Goal: Information Seeking & Learning: Check status

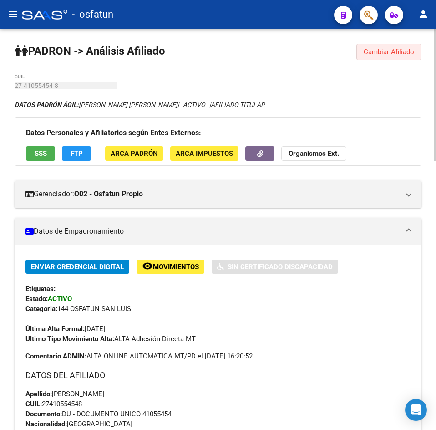
click at [405, 56] on span "Cambiar Afiliado" at bounding box center [389, 52] width 51 height 8
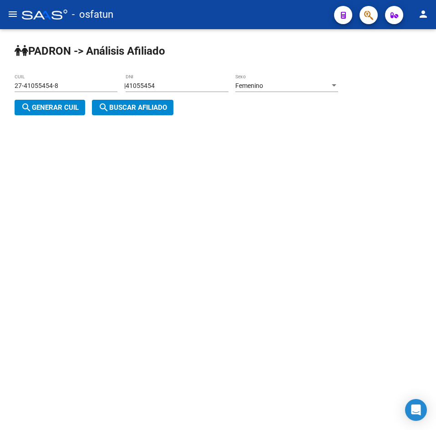
drag, startPoint x: 170, startPoint y: 86, endPoint x: 17, endPoint y: 102, distance: 153.4
click at [17, 102] on div "| 41055454 DNI Femenino Sexo search Generar CUIL" at bounding box center [180, 97] width 330 height 30
paste input "2632297"
type input "42632297"
drag, startPoint x: 63, startPoint y: 102, endPoint x: 76, endPoint y: 108, distance: 14.5
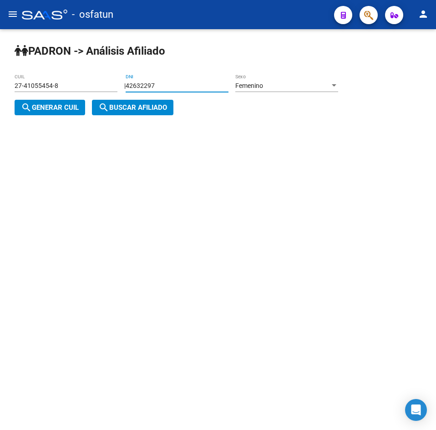
click at [63, 103] on button "search Generar CUIL" at bounding box center [50, 107] width 71 height 15
type input "27-42632297-3"
click at [77, 109] on span "search Generar CUIL" at bounding box center [50, 107] width 58 height 8
click at [109, 110] on mat-icon "search" at bounding box center [103, 107] width 11 height 11
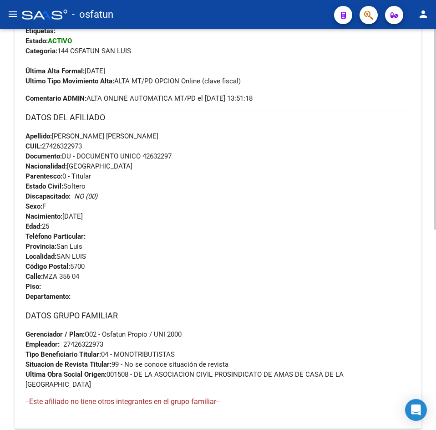
scroll to position [408, 0]
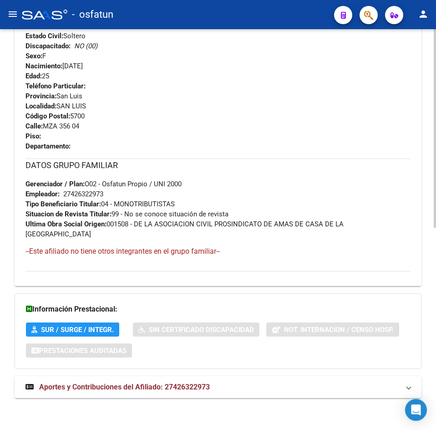
click at [152, 383] on span "Aportes y Contribuciones del Afiliado: 27426322973" at bounding box center [124, 386] width 171 height 9
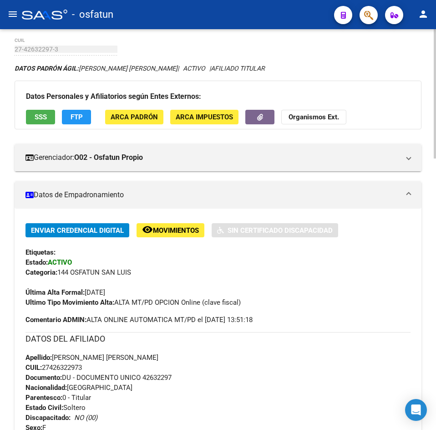
scroll to position [0, 0]
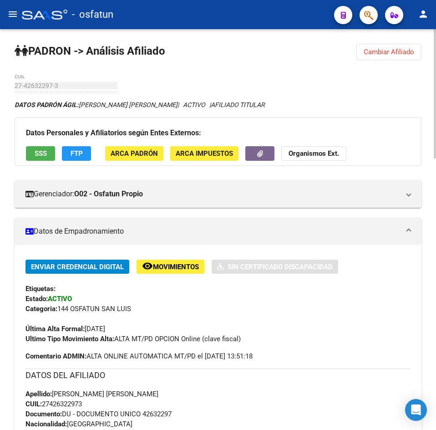
click at [409, 46] on button "Cambiar Afiliado" at bounding box center [388, 52] width 65 height 16
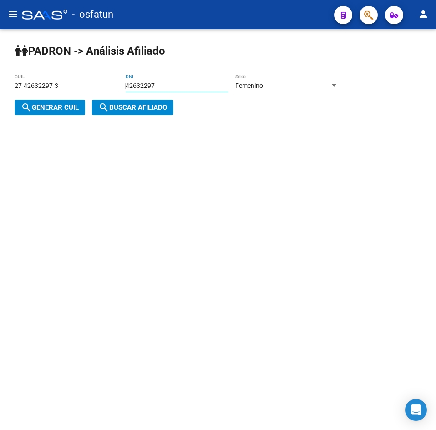
drag, startPoint x: 183, startPoint y: 88, endPoint x: 92, endPoint y: 88, distance: 91.5
click at [92, 88] on app-analisis-afiliado "[PERSON_NAME] -> Análisis Afiliado 27-42632297-3 CUIL | 42632297 DNI Femenino S…" at bounding box center [180, 97] width 330 height 30
paste input "28091320"
type input "28091320"
drag, startPoint x: 62, startPoint y: 113, endPoint x: 124, endPoint y: 113, distance: 61.9
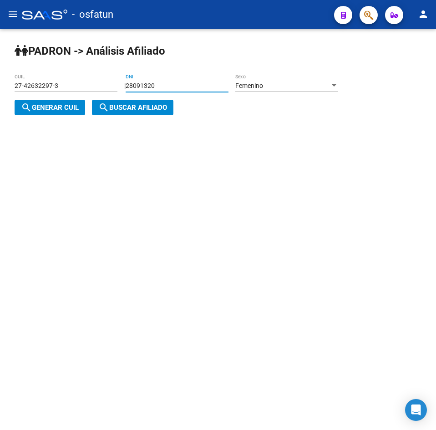
click at [64, 113] on button "search Generar CUIL" at bounding box center [50, 107] width 71 height 15
click at [124, 113] on button "search Buscar afiliado" at bounding box center [132, 107] width 81 height 15
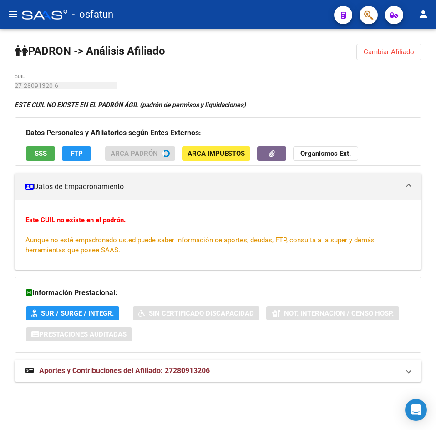
drag, startPoint x: 382, startPoint y: 44, endPoint x: 356, endPoint y: 64, distance: 32.5
click at [382, 45] on button "Cambiar Afiliado" at bounding box center [388, 52] width 65 height 16
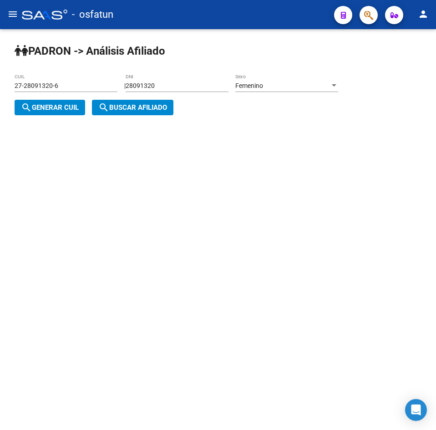
click at [310, 86] on div "Femenino" at bounding box center [282, 86] width 95 height 8
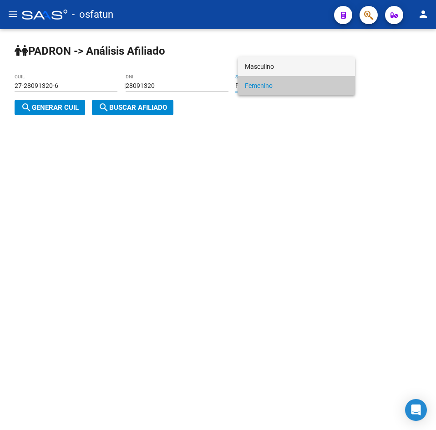
click at [273, 67] on span "Masculino" at bounding box center [296, 66] width 103 height 19
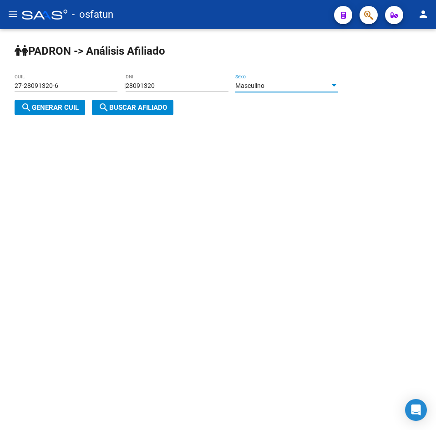
click at [85, 106] on button "search Generar CUIL" at bounding box center [50, 107] width 71 height 15
type input "20-28091320-1"
click at [111, 106] on span "search Buscar afiliado" at bounding box center [132, 107] width 69 height 8
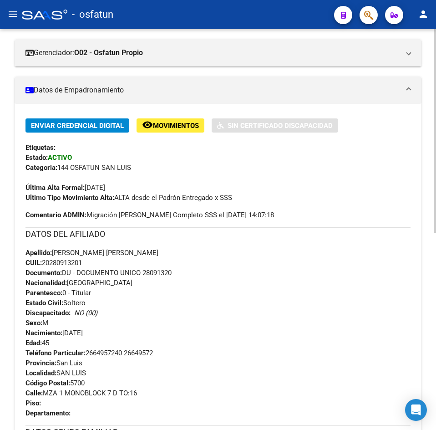
drag, startPoint x: 206, startPoint y: 195, endPoint x: 145, endPoint y: 336, distance: 154.1
click at [145, 336] on div "Apellido: [PERSON_NAME] [PERSON_NAME] CUIL: 20280913201 Documento: DU - DOCUMEN…" at bounding box center [217, 298] width 385 height 100
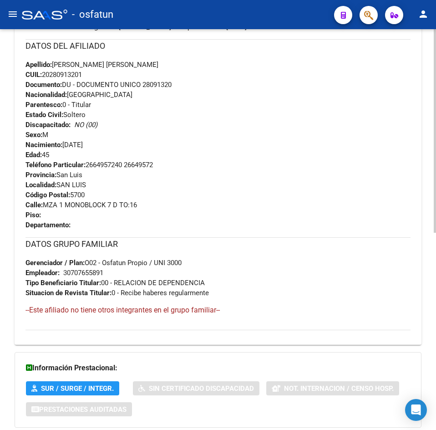
scroll to position [388, 0]
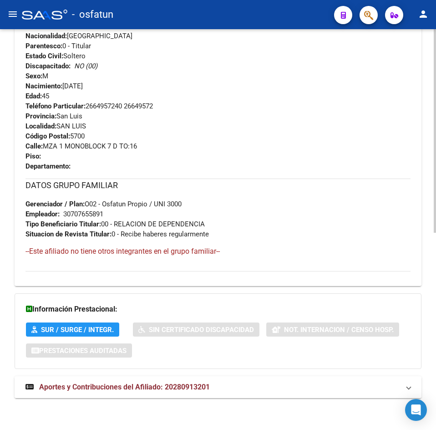
click at [187, 391] on strong "Aportes y Contribuciones del Afiliado: 20280913201" at bounding box center [117, 387] width 184 height 10
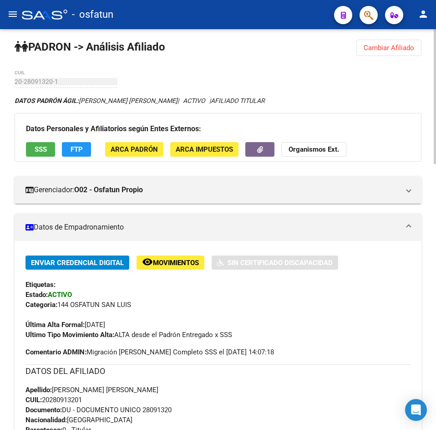
scroll to position [0, 0]
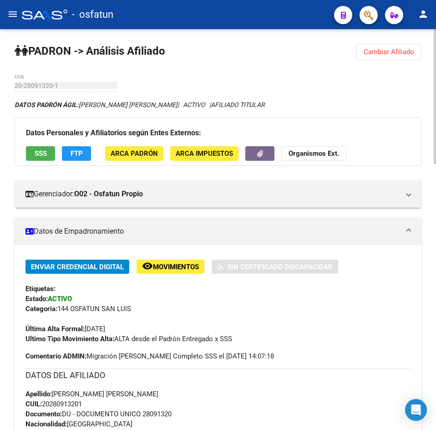
click at [384, 51] on span "Cambiar Afiliado" at bounding box center [389, 52] width 51 height 8
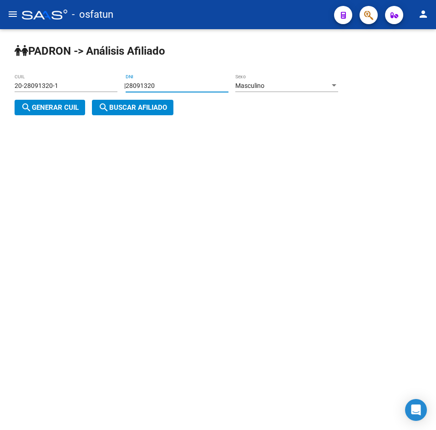
drag, startPoint x: 204, startPoint y: 83, endPoint x: 46, endPoint y: 89, distance: 158.5
click at [46, 89] on app-analisis-afiliado "[PERSON_NAME] -> Análisis Afiliado 20-28091320-1 CUIL | 28091320 DNI Masculino …" at bounding box center [180, 97] width 330 height 30
paste input "37.599819"
type input "37.5"
type input "3"
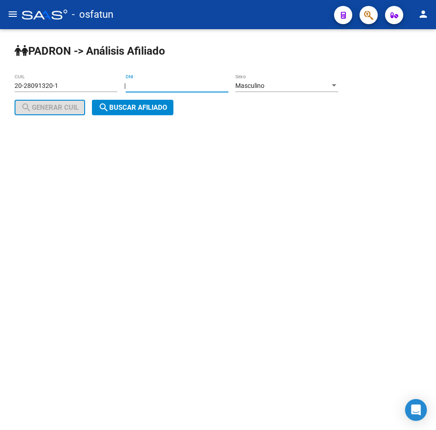
click at [183, 84] on input "DNI" at bounding box center [177, 86] width 103 height 8
paste input "37599819"
type input "37599819"
click at [291, 89] on div "Masculino" at bounding box center [282, 86] width 95 height 8
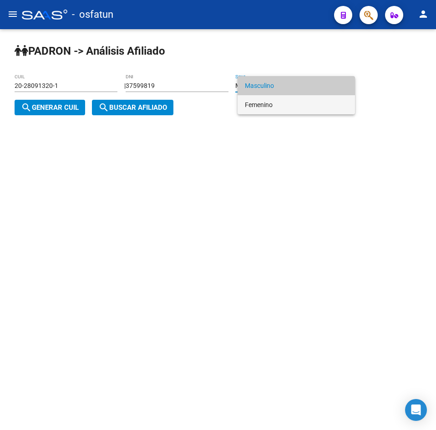
click at [279, 102] on span "Femenino" at bounding box center [296, 104] width 103 height 19
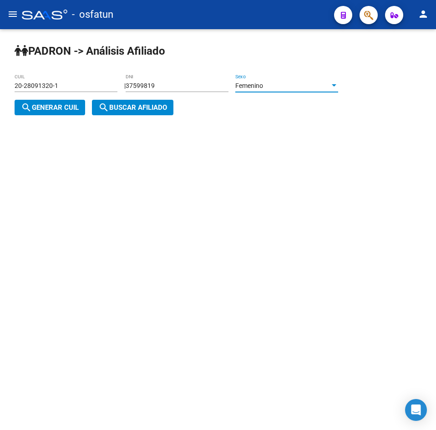
click at [43, 106] on span "search Generar CUIL" at bounding box center [50, 107] width 58 height 8
type input "27-37599819-5"
click at [124, 112] on button "search Buscar afiliado" at bounding box center [132, 107] width 81 height 15
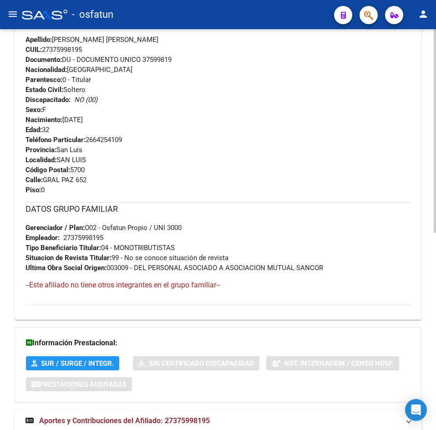
scroll to position [388, 0]
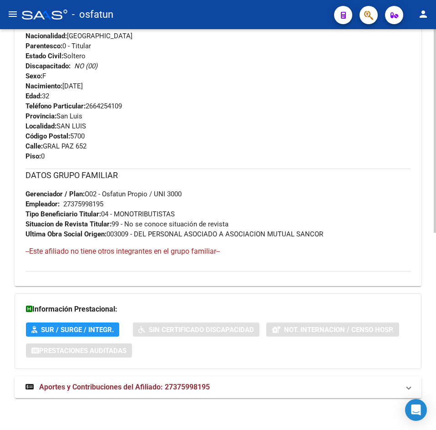
click at [192, 380] on mat-expansion-panel-header "Aportes y Contribuciones del Afiliado: 27375998195" at bounding box center [218, 387] width 407 height 22
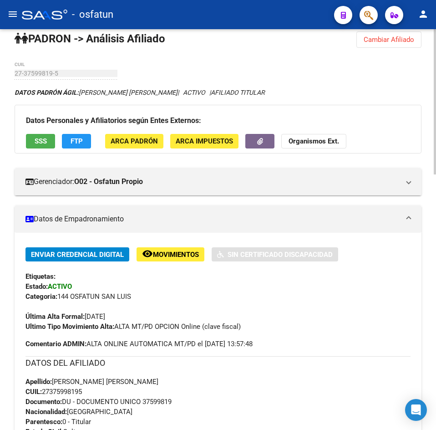
scroll to position [0, 0]
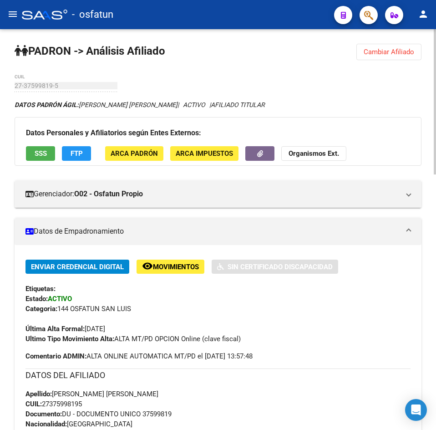
click at [397, 48] on span "Cambiar Afiliado" at bounding box center [389, 52] width 51 height 8
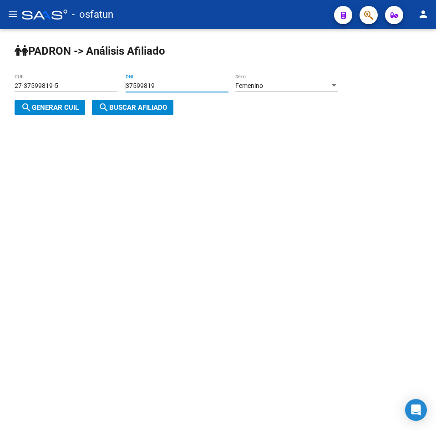
drag, startPoint x: 226, startPoint y: 83, endPoint x: 3, endPoint y: 90, distance: 223.5
click at [3, 90] on div "[PERSON_NAME] -> Análisis Afiliado 27-37599819-5 CUIL | 37599819 DNI Femenino S…" at bounding box center [218, 86] width 436 height 115
paste input "9991011"
type input "39991011"
click at [56, 104] on span "search Generar CUIL" at bounding box center [50, 107] width 58 height 8
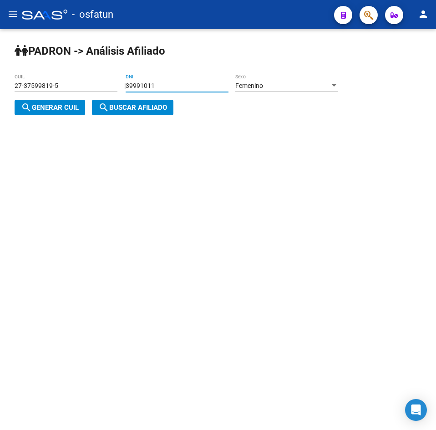
type input "27-39991011-6"
click at [126, 105] on span "search Buscar afiliado" at bounding box center [132, 107] width 69 height 8
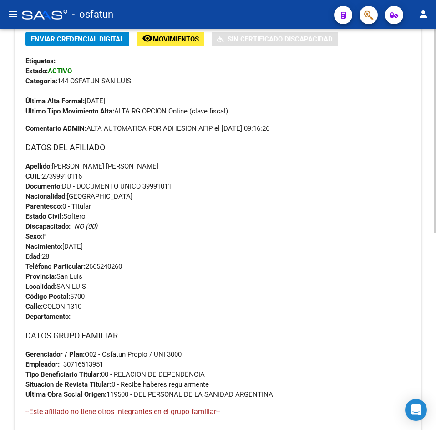
scroll to position [388, 0]
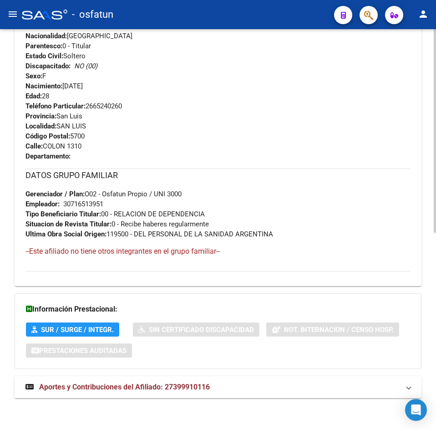
click at [156, 378] on mat-expansion-panel-header "Aportes y Contribuciones del Afiliado: 27399910116" at bounding box center [218, 387] width 407 height 22
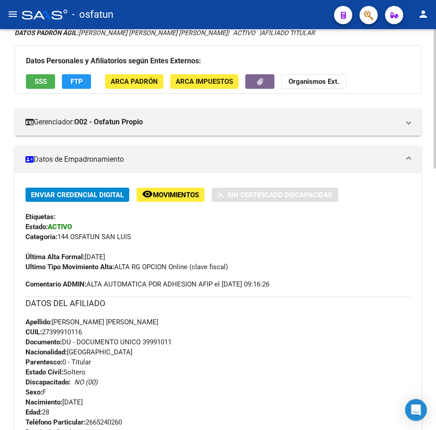
scroll to position [0, 0]
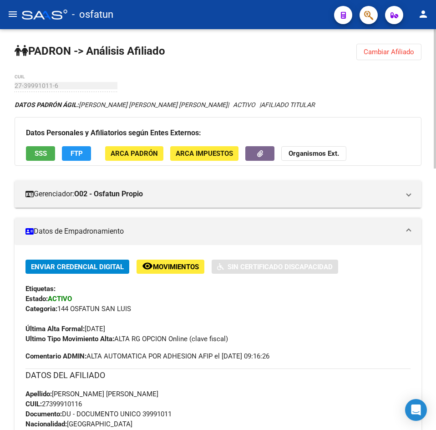
drag, startPoint x: 403, startPoint y: 58, endPoint x: 396, endPoint y: 60, distance: 6.6
click at [402, 57] on button "Cambiar Afiliado" at bounding box center [388, 52] width 65 height 16
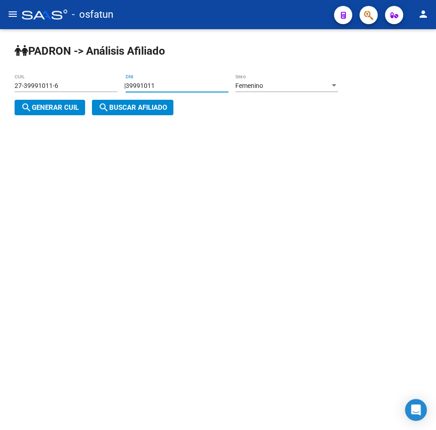
drag, startPoint x: 118, startPoint y: 86, endPoint x: 35, endPoint y: 89, distance: 82.9
click at [23, 89] on app-analisis-afiliado "[PERSON_NAME] -> Análisis Afiliado 27-39991011-6 CUIL | 39991011 DNI Femenino S…" at bounding box center [180, 97] width 330 height 30
paste input "7269475"
type input "37269475"
drag, startPoint x: 68, startPoint y: 102, endPoint x: 153, endPoint y: 110, distance: 85.9
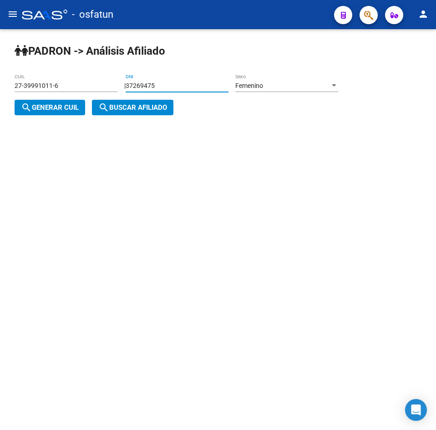
click at [77, 105] on button "search Generar CUIL" at bounding box center [50, 107] width 71 height 15
type input "27-37269475-6"
click at [153, 110] on span "search Buscar afiliado" at bounding box center [132, 107] width 69 height 8
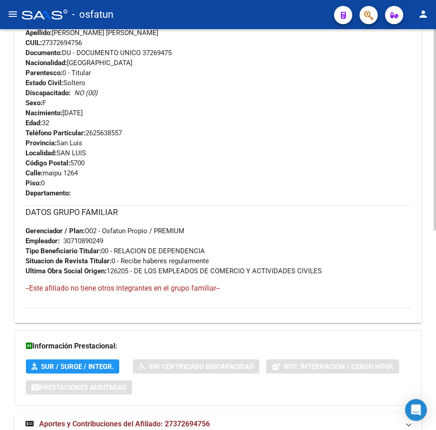
scroll to position [398, 0]
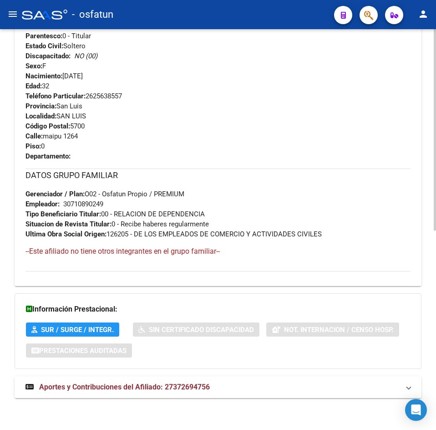
click at [149, 394] on mat-expansion-panel-header "Aportes y Contribuciones del Afiliado: 27372694756" at bounding box center [218, 387] width 407 height 22
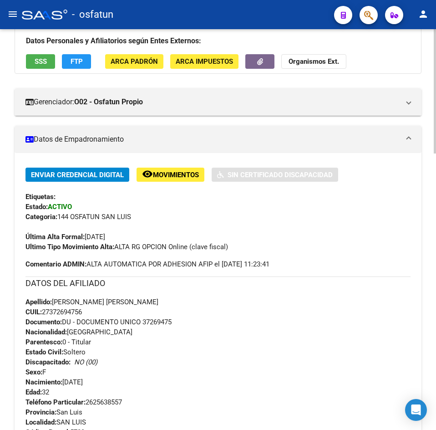
scroll to position [0, 0]
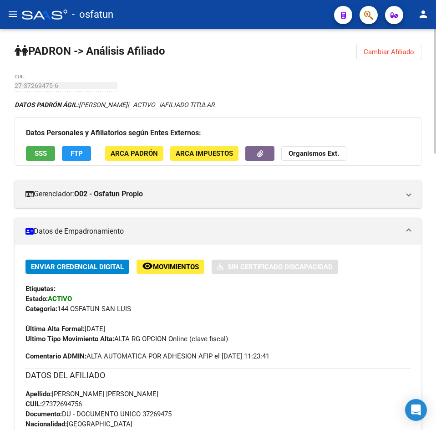
click at [368, 57] on button "Cambiar Afiliado" at bounding box center [388, 52] width 65 height 16
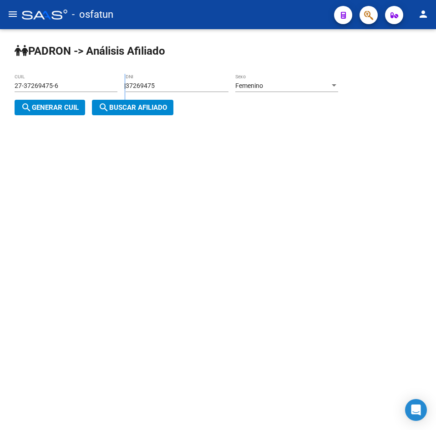
drag, startPoint x: 220, startPoint y: 89, endPoint x: 101, endPoint y: 97, distance: 119.5
click at [62, 98] on app-analisis-afiliado "[PERSON_NAME] -> Análisis Afiliado 27-37269475-6 CUIL | 37269475 DNI Femenino S…" at bounding box center [180, 97] width 330 height 30
click at [147, 91] on div "37269475 DNI" at bounding box center [177, 83] width 103 height 18
drag, startPoint x: 177, startPoint y: 84, endPoint x: 49, endPoint y: 96, distance: 128.0
click at [39, 96] on app-analisis-afiliado "[PERSON_NAME] -> Análisis Afiliado 27-37269475-6 CUIL | 37269475 DNI Femenino S…" at bounding box center [180, 97] width 330 height 30
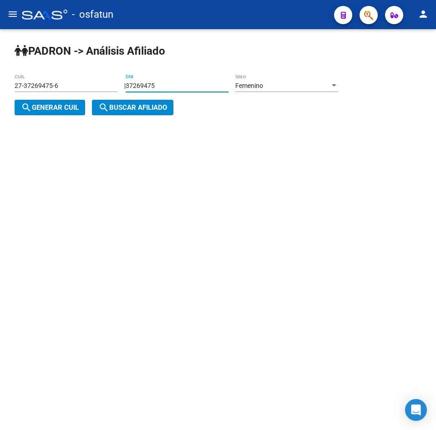
paste input "1710446"
type input "31710446"
click at [288, 74] on div "Femenino Sexo" at bounding box center [286, 83] width 103 height 18
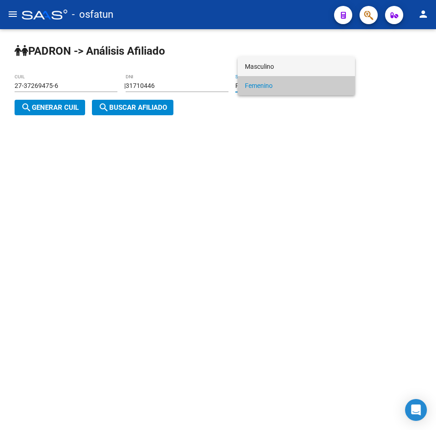
click at [270, 64] on span "Masculino" at bounding box center [296, 66] width 103 height 19
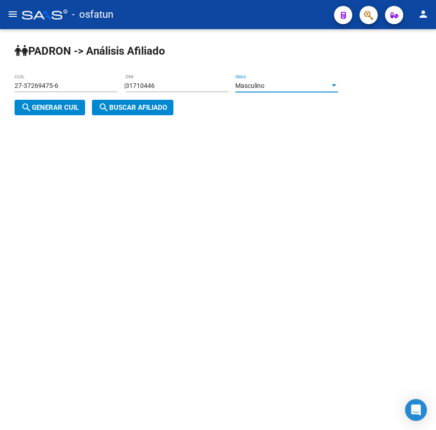
click at [57, 110] on span "search Generar CUIL" at bounding box center [50, 107] width 58 height 8
click at [121, 112] on button "search Buscar afiliado" at bounding box center [132, 107] width 81 height 15
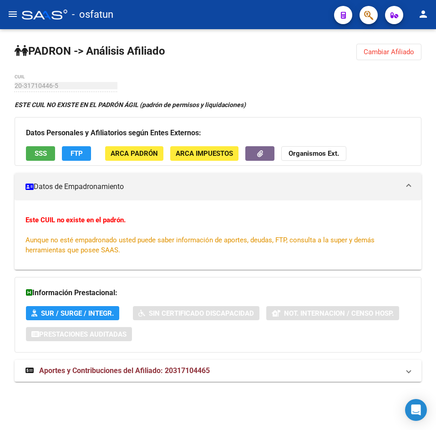
click at [381, 54] on span "Cambiar Afiliado" at bounding box center [389, 52] width 51 height 8
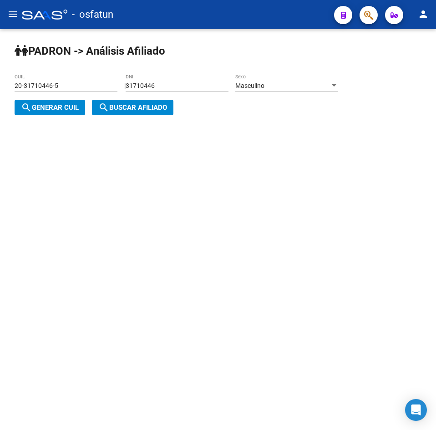
click at [195, 87] on input "31710446" at bounding box center [177, 86] width 103 height 8
click at [260, 84] on span "Masculino" at bounding box center [249, 85] width 29 height 7
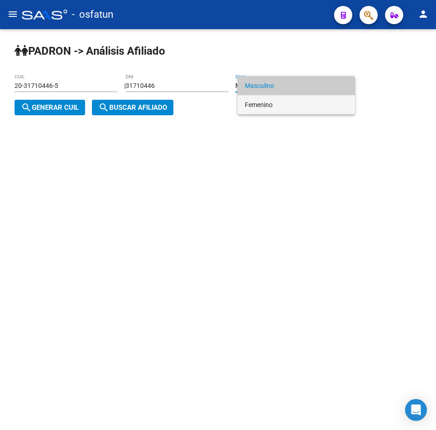
click at [265, 106] on span "Femenino" at bounding box center [296, 104] width 103 height 19
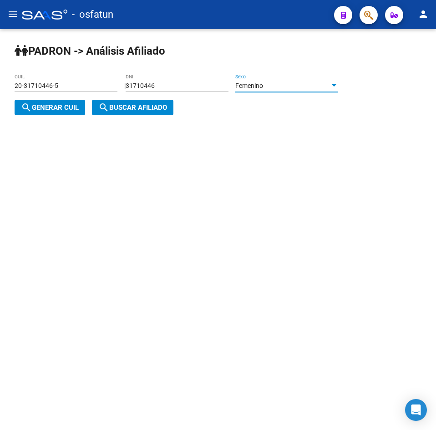
click at [66, 110] on span "search Generar CUIL" at bounding box center [50, 107] width 58 height 8
type input "23-31710446-4"
click at [126, 110] on span "search Buscar afiliado" at bounding box center [132, 107] width 69 height 8
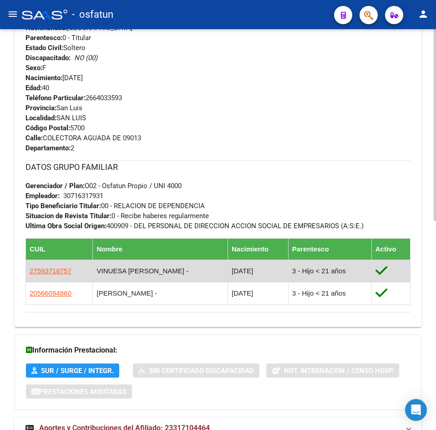
scroll to position [437, 0]
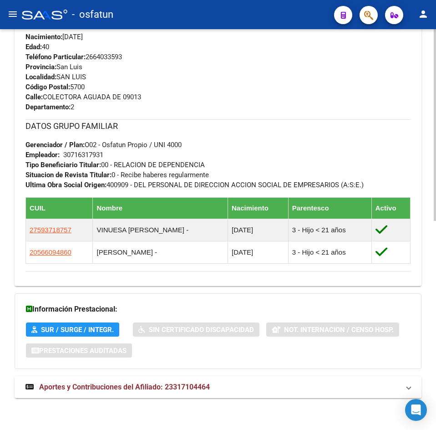
click at [136, 381] on mat-expansion-panel-header "Aportes y Contribuciones del Afiliado: 23317104464" at bounding box center [218, 387] width 407 height 22
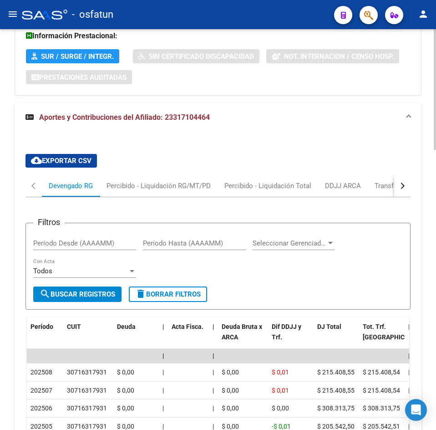
scroll to position [930, 0]
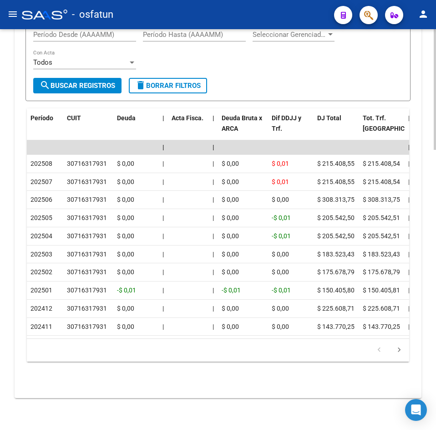
click at [369, 61] on div "Filtros Período Desde (AAAAMM) Período Hasta (AAAAMM) Seleccionar Gerenciador S…" at bounding box center [217, 50] width 369 height 56
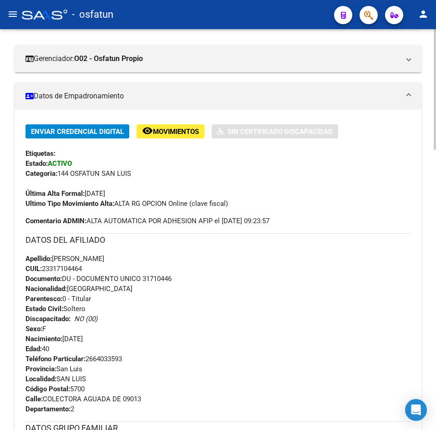
scroll to position [0, 0]
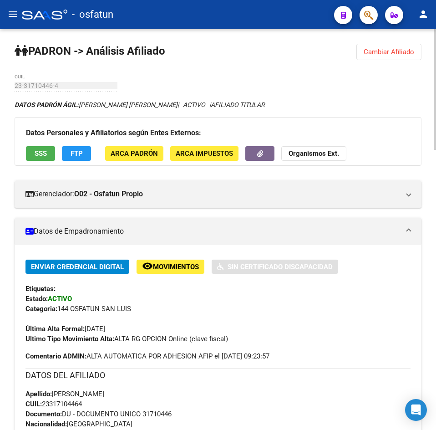
click at [381, 56] on span "Cambiar Afiliado" at bounding box center [389, 52] width 51 height 8
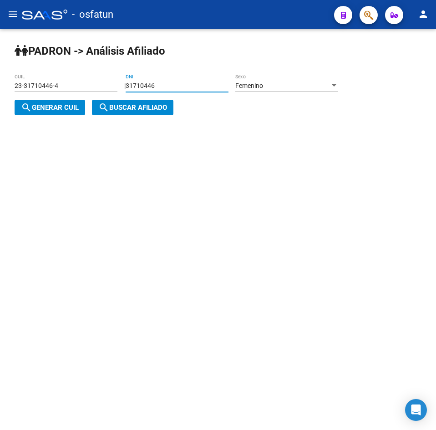
drag, startPoint x: 192, startPoint y: 87, endPoint x: 66, endPoint y: 89, distance: 125.6
click at [66, 89] on app-analisis-afiliado "[PERSON_NAME] -> Análisis Afiliado 23-31710446-4 CUIL | 31710446 DNI Femenino S…" at bounding box center [180, 97] width 330 height 30
paste input "7522130"
type input "37522130"
click at [294, 91] on div "Femenino Sexo" at bounding box center [286, 83] width 103 height 18
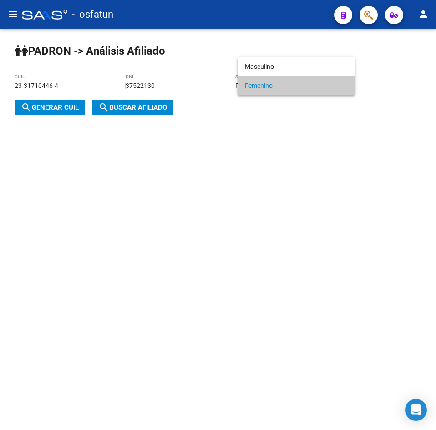
click at [273, 89] on span "Femenino" at bounding box center [296, 85] width 103 height 19
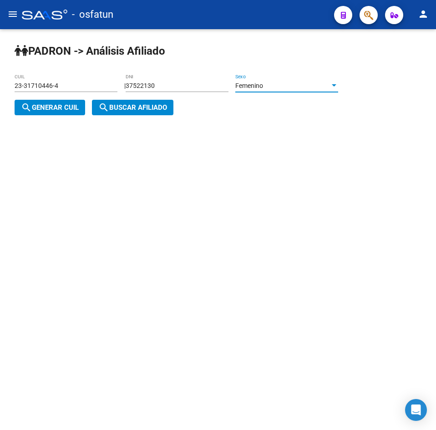
click at [72, 108] on span "search Generar CUIL" at bounding box center [50, 107] width 58 height 8
type input "27-37522130-1"
click at [142, 107] on span "search Buscar afiliado" at bounding box center [132, 107] width 69 height 8
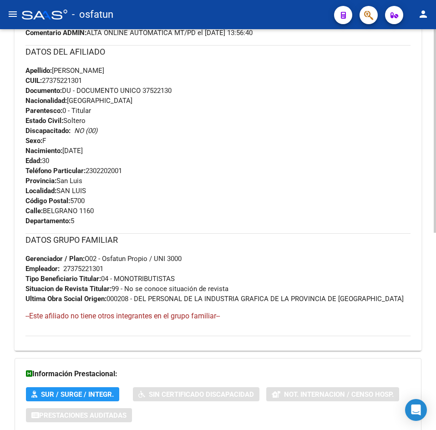
scroll to position [388, 0]
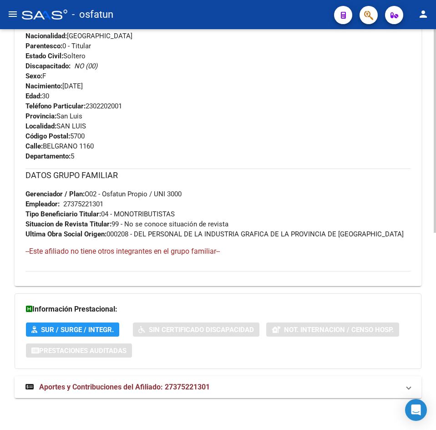
click at [132, 390] on span "Aportes y Contribuciones del Afiliado: 27375221301" at bounding box center [124, 386] width 171 height 9
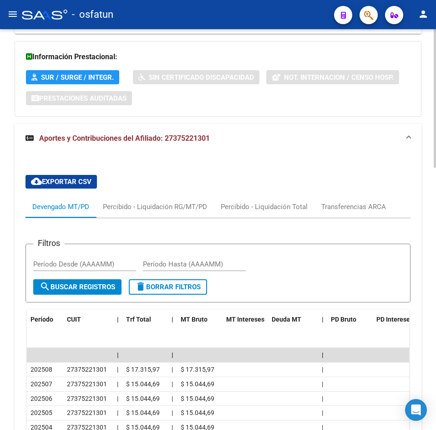
scroll to position [760, 0]
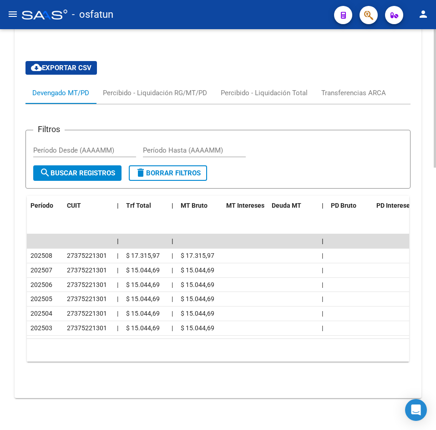
click at [385, 115] on app-list-header "Filtros Período Desde (AAAAMM) Período Hasta (AAAAMM) search Buscar Registros d…" at bounding box center [217, 152] width 385 height 74
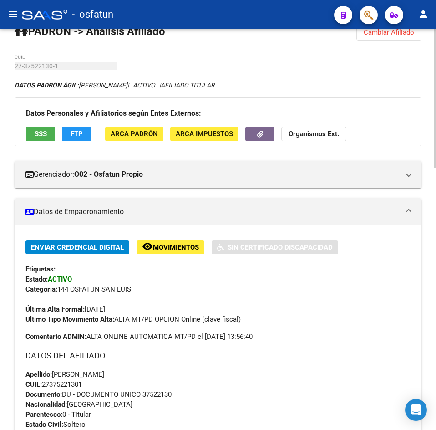
scroll to position [0, 0]
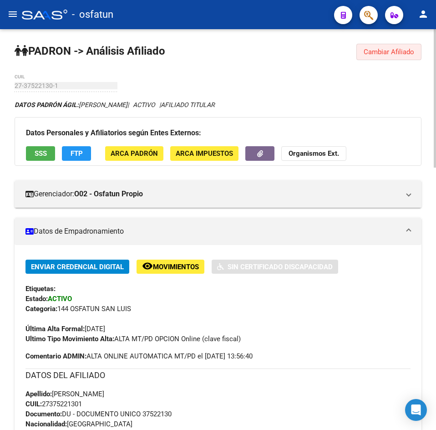
click at [389, 54] on span "Cambiar Afiliado" at bounding box center [389, 52] width 51 height 8
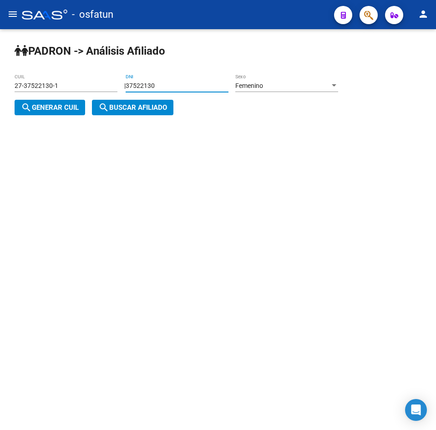
drag, startPoint x: 172, startPoint y: 86, endPoint x: 10, endPoint y: 96, distance: 163.2
click at [10, 96] on div "[PERSON_NAME] -> Análisis Afiliado 27-37522130-1 CUIL | 37522130 DNI Femenino S…" at bounding box center [218, 86] width 436 height 115
click at [177, 86] on input "37522130" at bounding box center [177, 86] width 103 height 8
drag, startPoint x: 177, startPoint y: 86, endPoint x: 71, endPoint y: 98, distance: 106.7
click at [70, 98] on app-analisis-afiliado "[PERSON_NAME] -> Análisis Afiliado 27-37522130-1 CUIL | 37522130 DNI Femenino S…" at bounding box center [180, 97] width 330 height 30
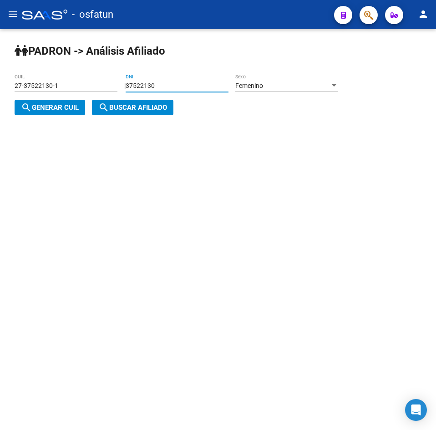
paste input "17665354"
type input "17665354"
drag, startPoint x: 54, startPoint y: 110, endPoint x: 75, endPoint y: 110, distance: 21.4
click at [54, 110] on span "search Generar CUIL" at bounding box center [50, 107] width 58 height 8
type input "27-17665354-5"
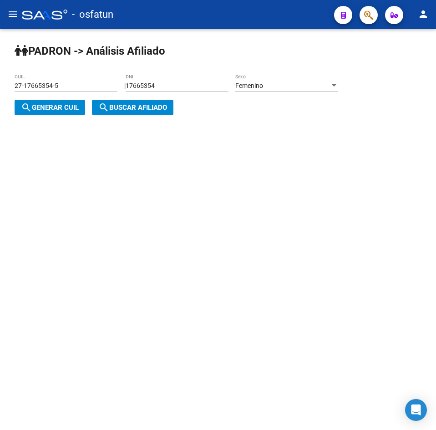
click at [106, 110] on mat-icon "search" at bounding box center [103, 107] width 11 height 11
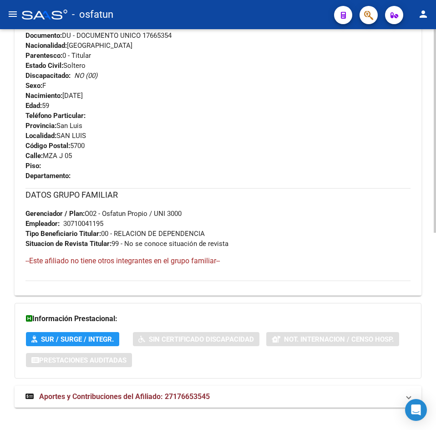
scroll to position [388, 0]
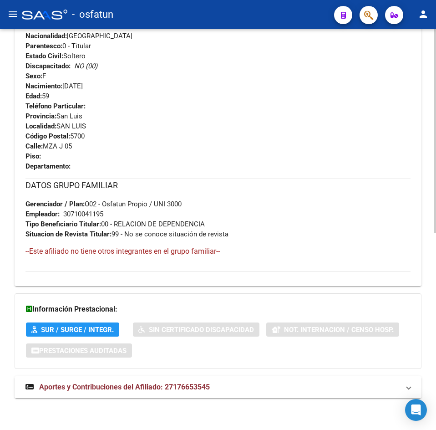
click at [158, 383] on span "Aportes y Contribuciones del Afiliado: 27176653545" at bounding box center [124, 386] width 171 height 9
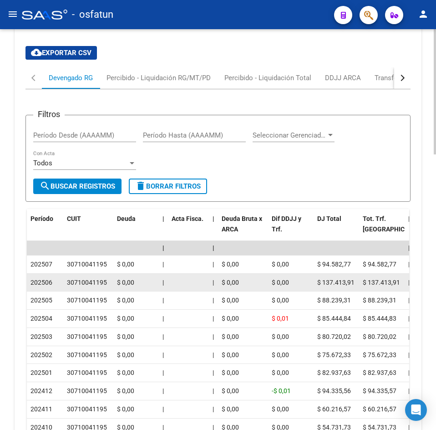
scroll to position [844, 0]
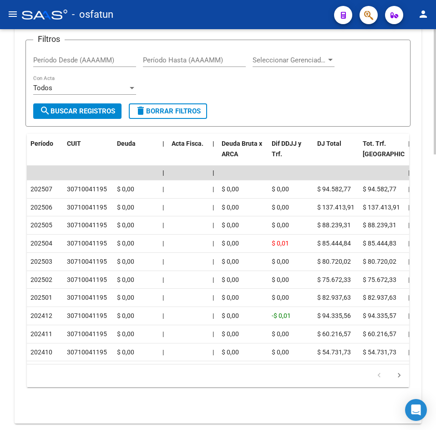
click at [415, 96] on div "cloud_download Exportar CSV Devengado RG Percibido - Liquidación RG/MT/PD Perci…" at bounding box center [218, 190] width 407 height 453
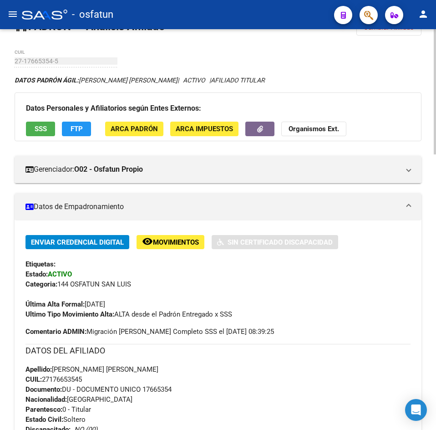
scroll to position [0, 0]
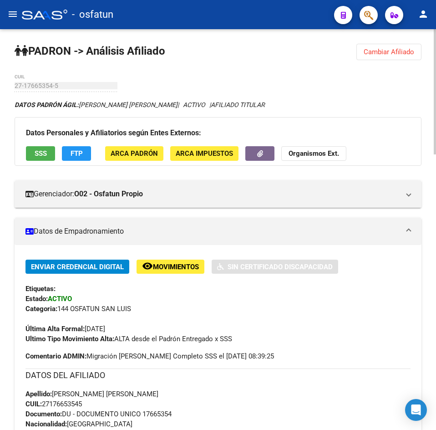
click at [379, 55] on span "Cambiar Afiliado" at bounding box center [389, 52] width 51 height 8
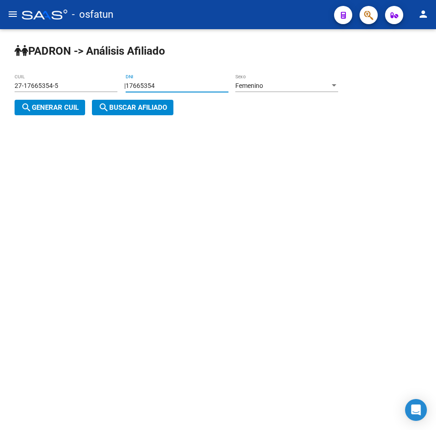
drag, startPoint x: 186, startPoint y: 84, endPoint x: 29, endPoint y: 92, distance: 157.2
click at [29, 92] on app-analisis-afiliado "[PERSON_NAME] -> Análisis Afiliado 27-17665354-5 CUIL | 17665354 DNI Femenino S…" at bounding box center [180, 97] width 330 height 30
paste input "35106040"
type input "35106040"
drag, startPoint x: 49, startPoint y: 109, endPoint x: 116, endPoint y: 111, distance: 66.9
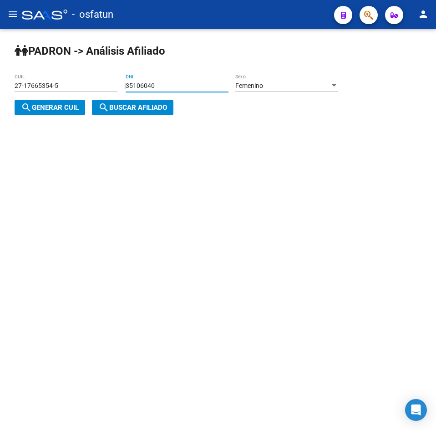
click at [51, 109] on span "search Generar CUIL" at bounding box center [50, 107] width 58 height 8
type input "27-35106040-4"
click at [160, 111] on span "search Buscar afiliado" at bounding box center [132, 107] width 69 height 8
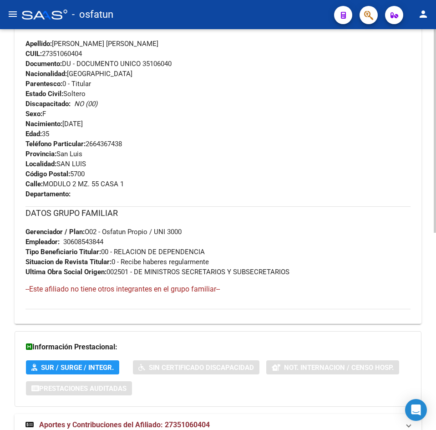
scroll to position [388, 0]
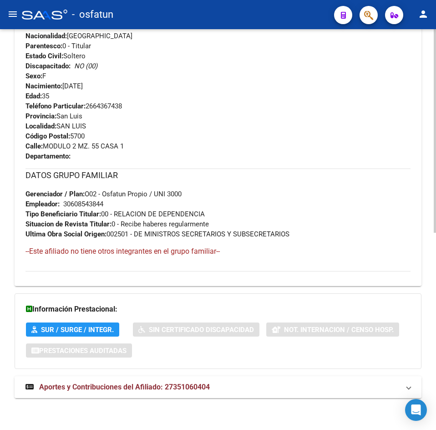
click at [148, 385] on span "Aportes y Contribuciones del Afiliado: 27351060404" at bounding box center [124, 386] width 171 height 9
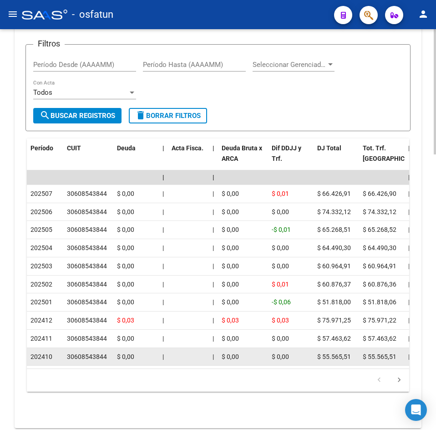
scroll to position [880, 0]
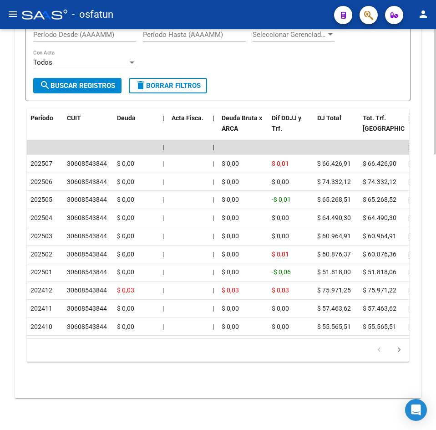
click at [371, 56] on div "Filtros Período Desde (AAAAMM) Período Hasta (AAAAMM) Seleccionar Gerenciador S…" at bounding box center [217, 50] width 369 height 56
